Goal: Book appointment/travel/reservation

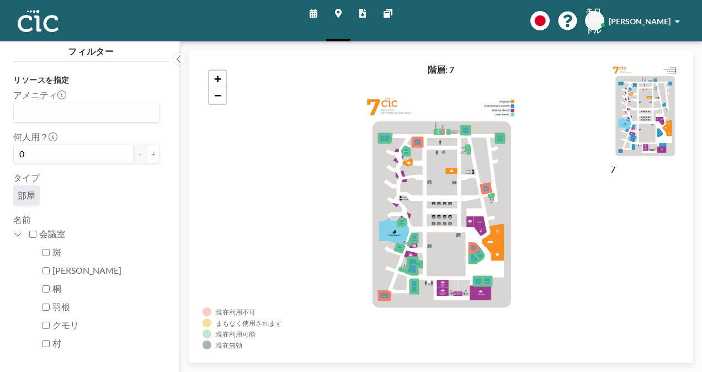
click at [317, 12] on link "スケジュール" at bounding box center [313, 20] width 25 height 41
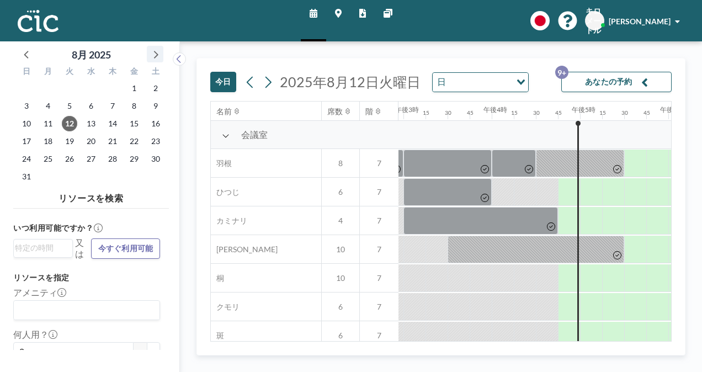
click at [156, 52] on icon at bounding box center [156, 55] width 4 height 8
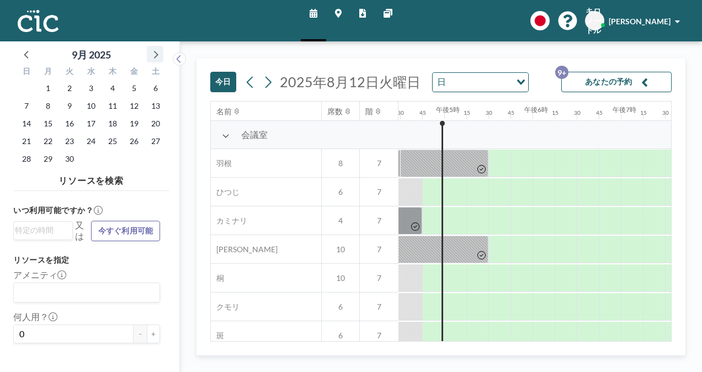
scroll to position [0, 1456]
click at [95, 107] on span "10" at bounding box center [90, 105] width 15 height 15
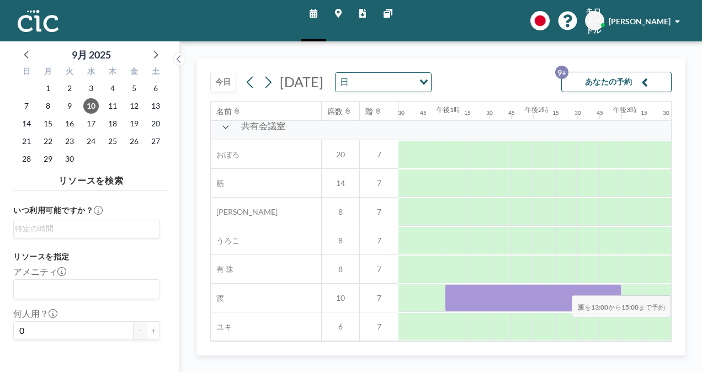
scroll to position [815, 1132]
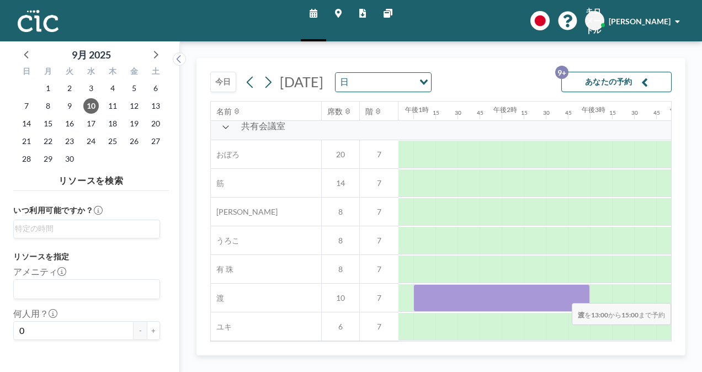
drag, startPoint x: 505, startPoint y: 292, endPoint x: 578, endPoint y: 295, distance: 72.8
click at [578, 295] on div at bounding box center [501, 298] width 176 height 28
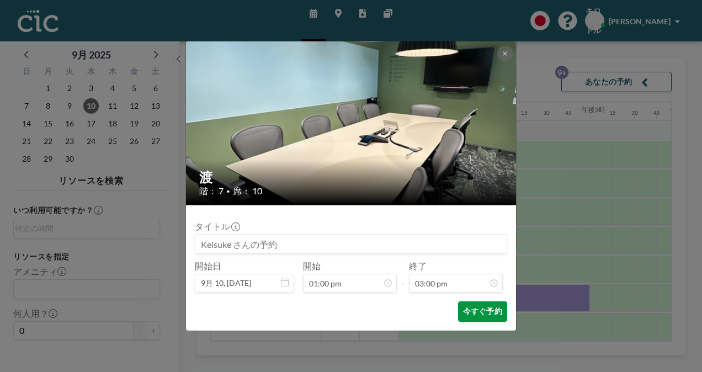
click at [493, 306] on font "今すぐ予約" at bounding box center [482, 311] width 39 height 10
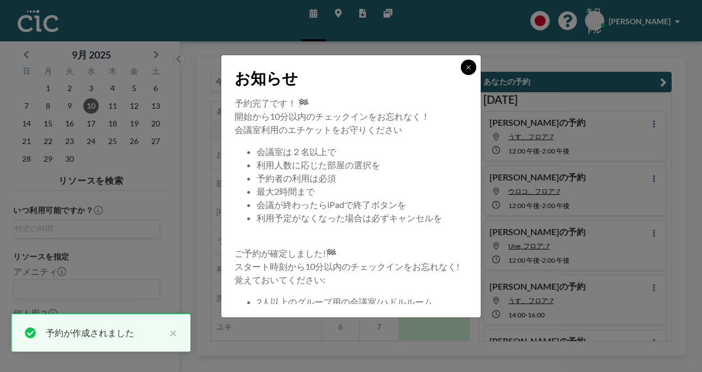
click at [472, 66] on button at bounding box center [468, 67] width 15 height 15
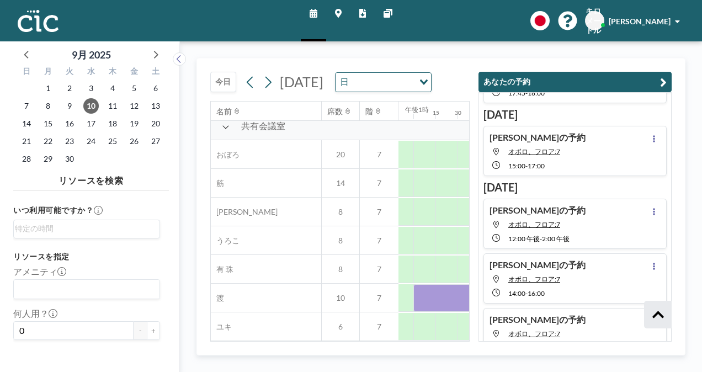
scroll to position [727, 0]
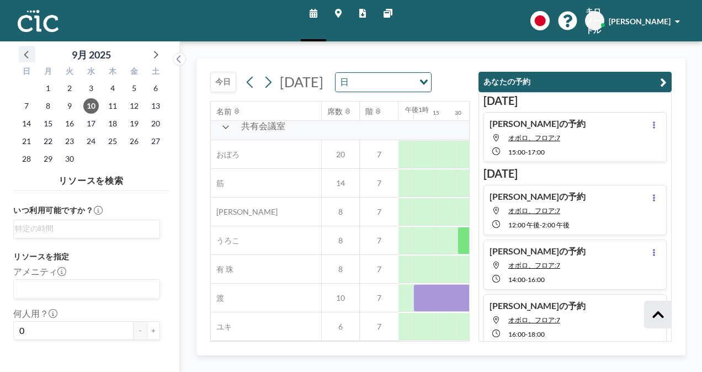
click at [25, 60] on icon at bounding box center [27, 54] width 14 height 14
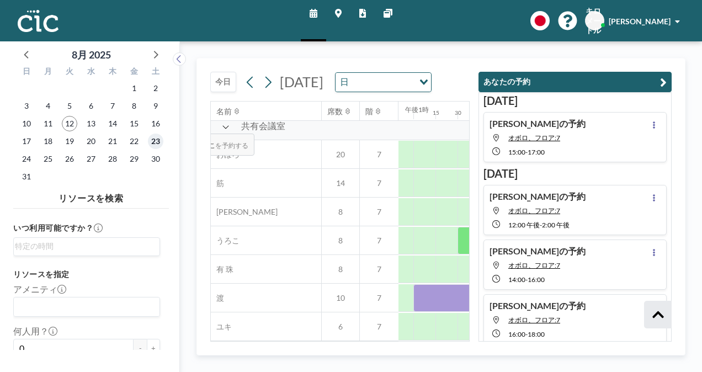
click at [157, 139] on span "23" at bounding box center [155, 140] width 15 height 15
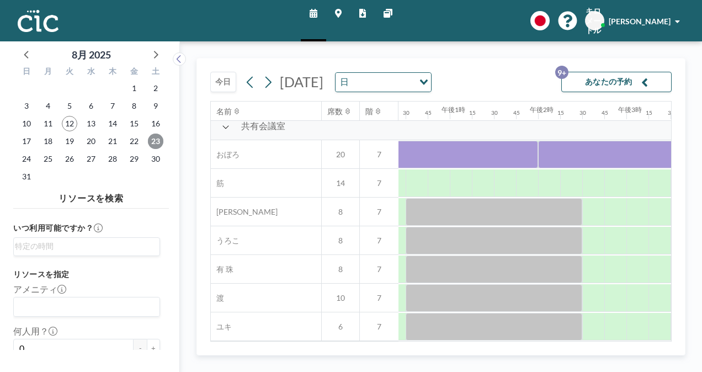
scroll to position [815, 1030]
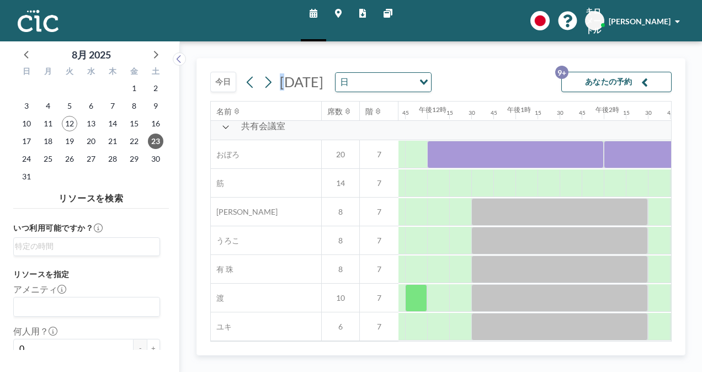
drag, startPoint x: 350, startPoint y: 240, endPoint x: 284, endPoint y: 63, distance: 188.3
click at [284, 63] on div "[DATE] [DATE] 日 Loading... あなたの予約 9+" at bounding box center [440, 79] width 461 height 42
